Goal: Transaction & Acquisition: Purchase product/service

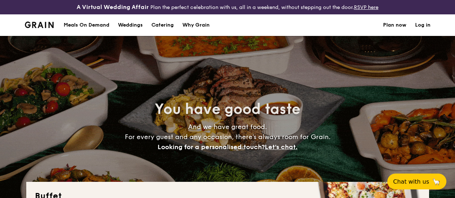
select select
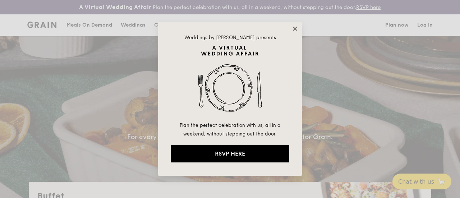
click at [295, 28] on icon at bounding box center [295, 29] width 4 height 4
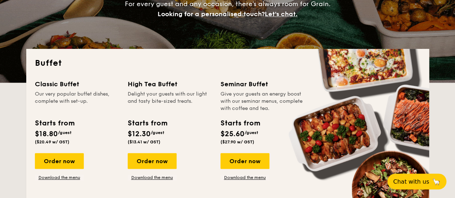
scroll to position [144, 0]
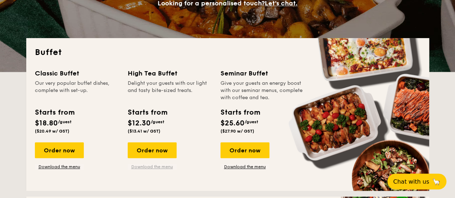
click at [141, 170] on link "Download the menu" at bounding box center [152, 167] width 49 height 6
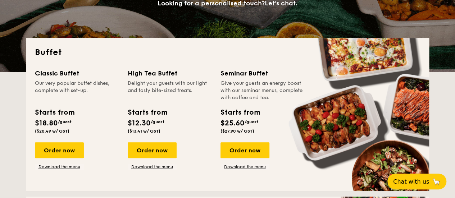
scroll to position [0, 0]
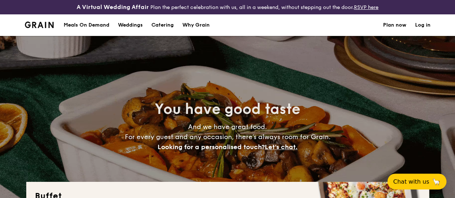
click at [161, 29] on h1 "Catering" at bounding box center [162, 25] width 22 height 22
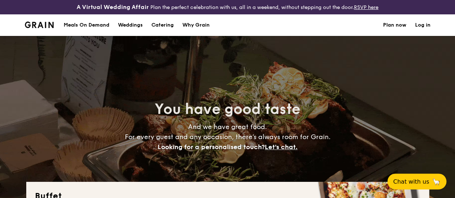
click at [163, 32] on h1 "Catering" at bounding box center [162, 25] width 22 height 22
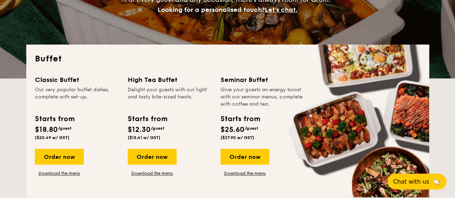
scroll to position [144, 0]
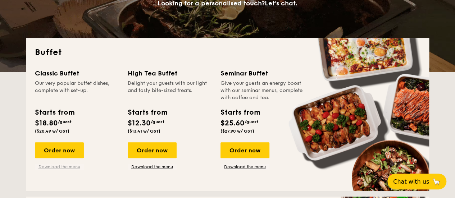
click at [52, 170] on link "Download the menu" at bounding box center [59, 167] width 49 height 6
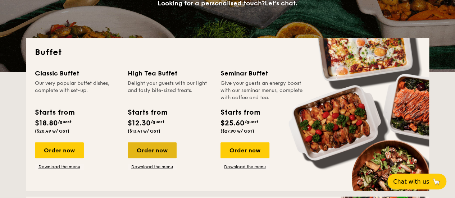
click at [138, 157] on div "Order now" at bounding box center [152, 150] width 49 height 16
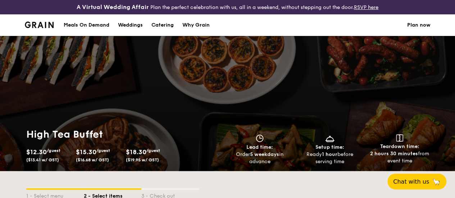
select select
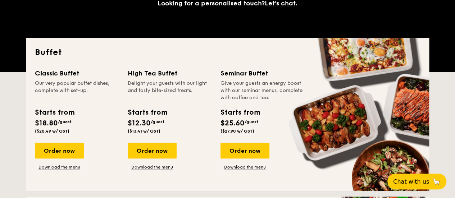
scroll to position [164, 0]
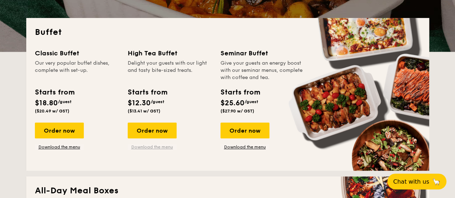
click at [147, 150] on link "Download the menu" at bounding box center [152, 147] width 49 height 6
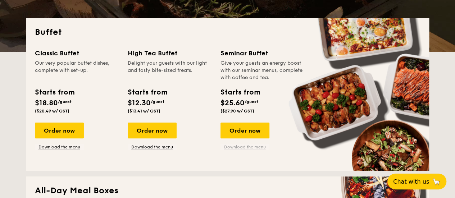
click at [239, 150] on link "Download the menu" at bounding box center [244, 147] width 49 height 6
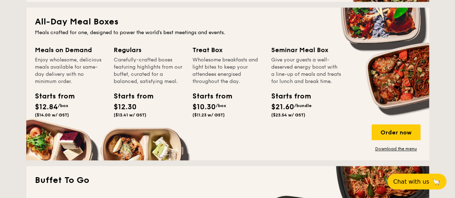
scroll to position [344, 0]
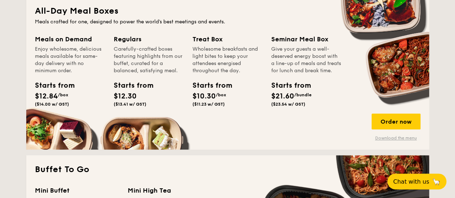
click at [392, 141] on link "Download the menu" at bounding box center [395, 138] width 49 height 6
